Goal: Task Accomplishment & Management: Manage account settings

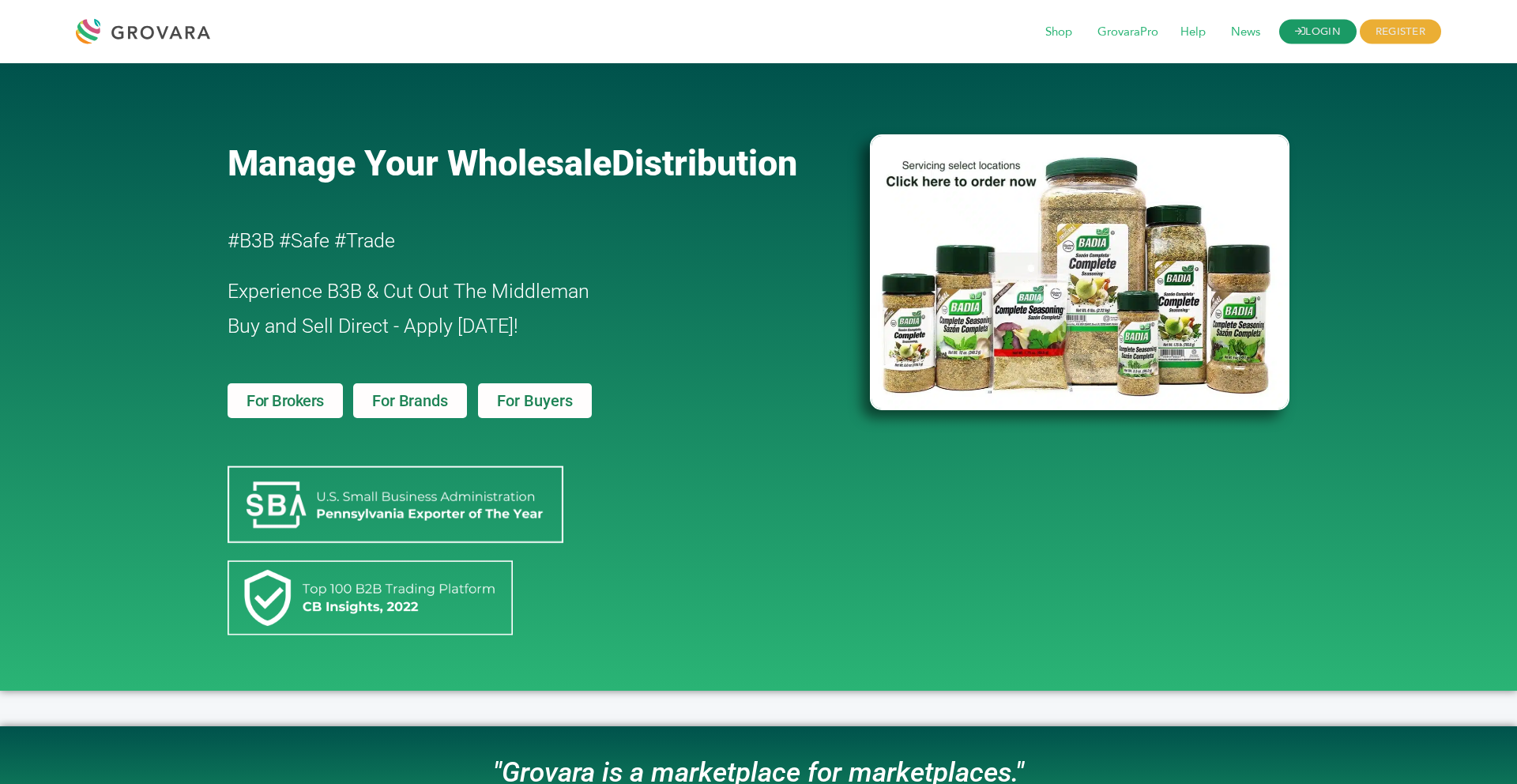
click at [1321, 22] on link "LOGIN" at bounding box center [1318, 32] width 77 height 25
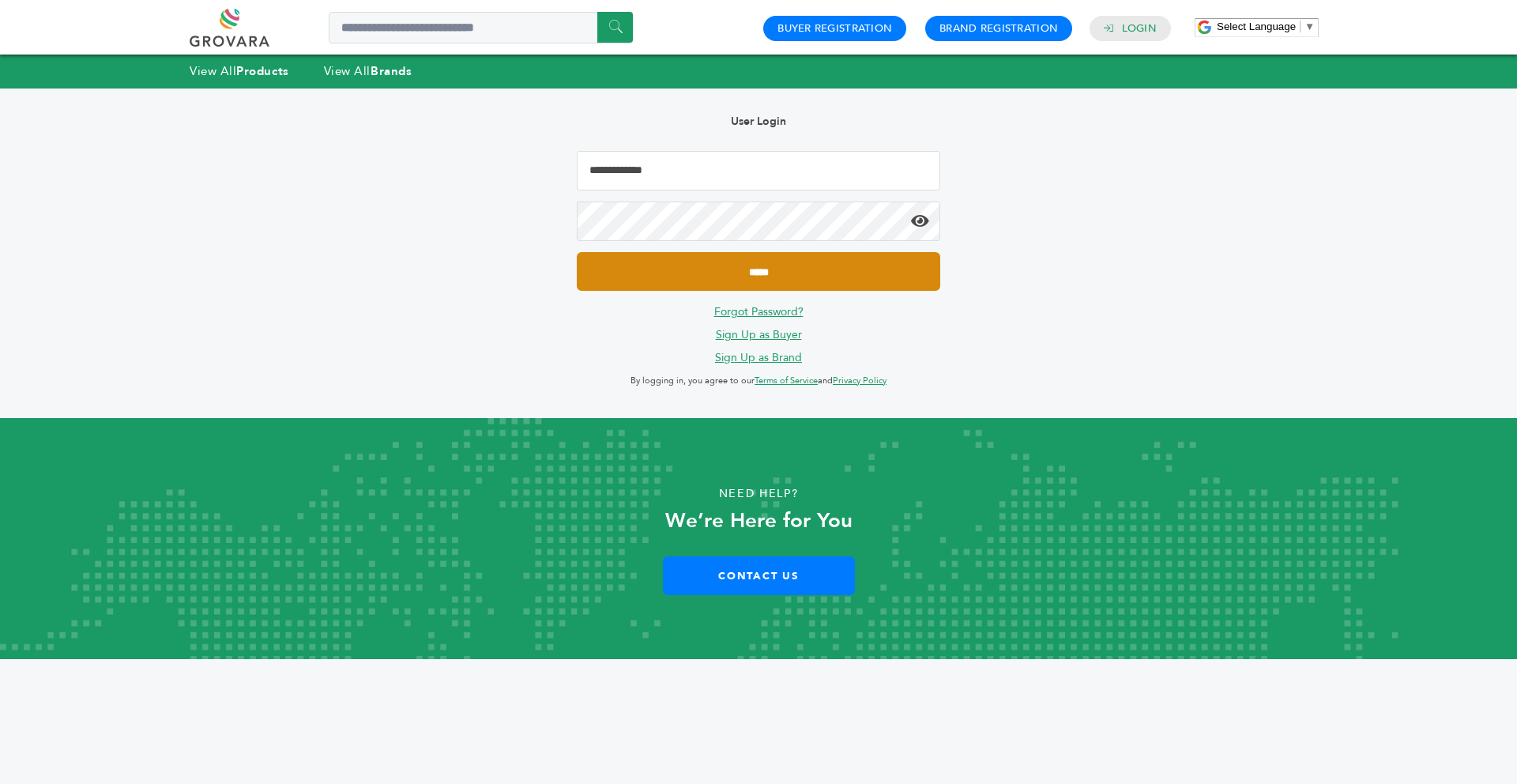
type input "**********"
click at [900, 274] on input "*****" at bounding box center [758, 272] width 364 height 39
